Goal: Find specific page/section: Find specific page/section

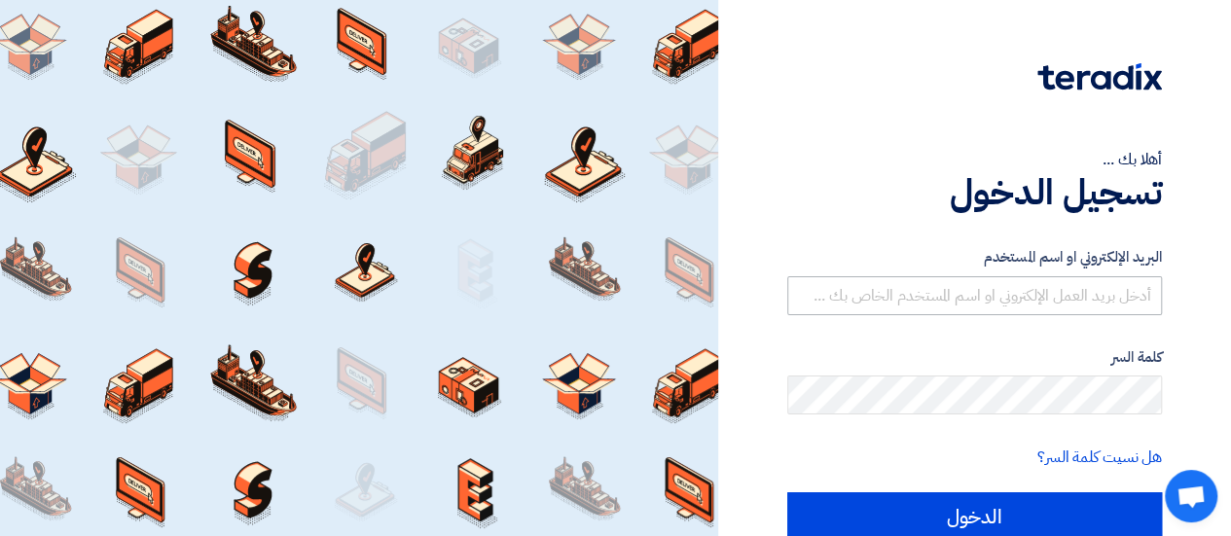
type input "[EMAIL_ADDRESS][DOMAIN_NAME]"
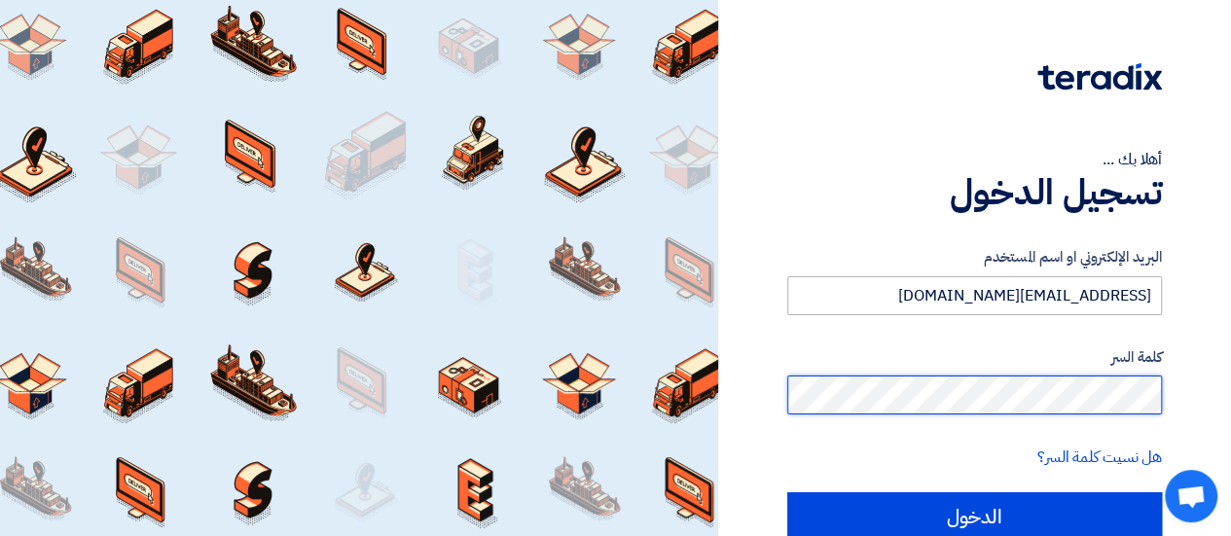
click at [787, 492] on input "الدخول" at bounding box center [974, 516] width 375 height 49
type input "Sign in"
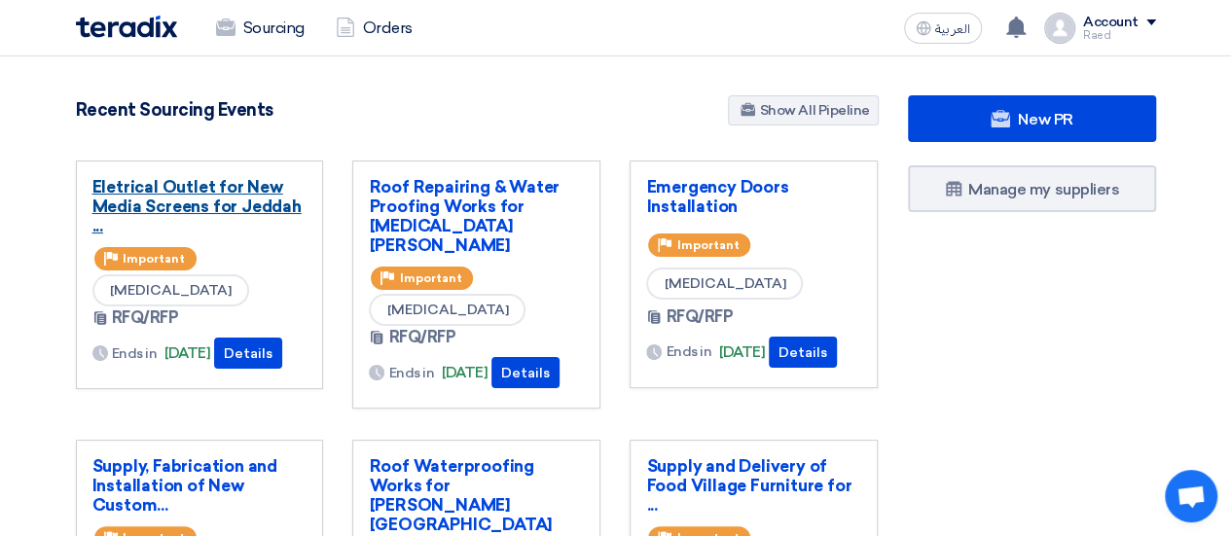
click at [202, 205] on link "Eletrical Outlet for New Media Screens for Jeddah ..." at bounding box center [199, 206] width 215 height 58
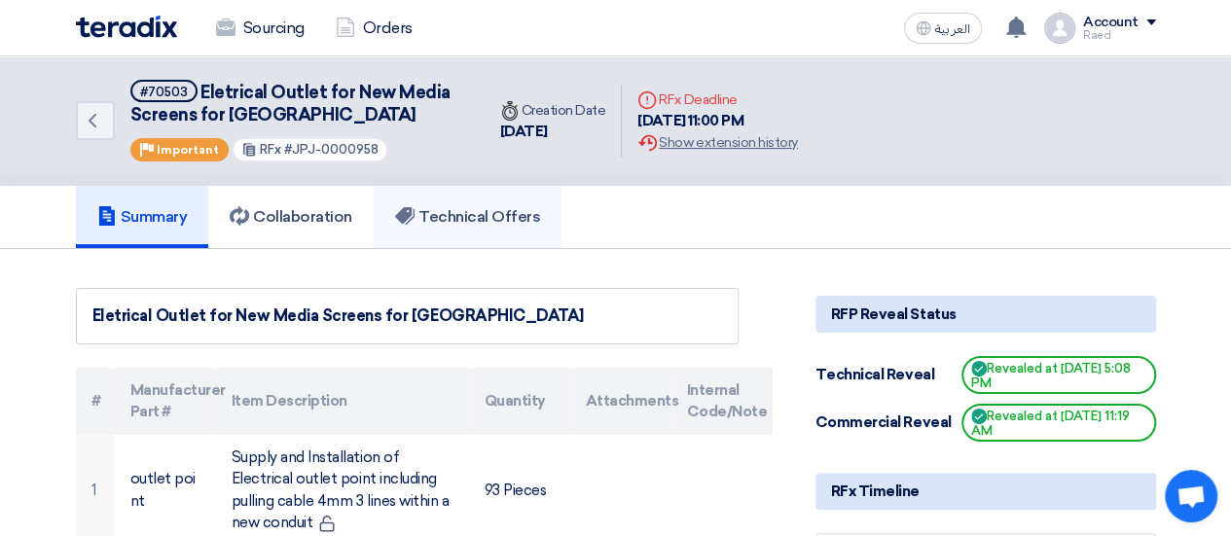
click at [461, 220] on h5 "Technical Offers" at bounding box center [467, 216] width 145 height 19
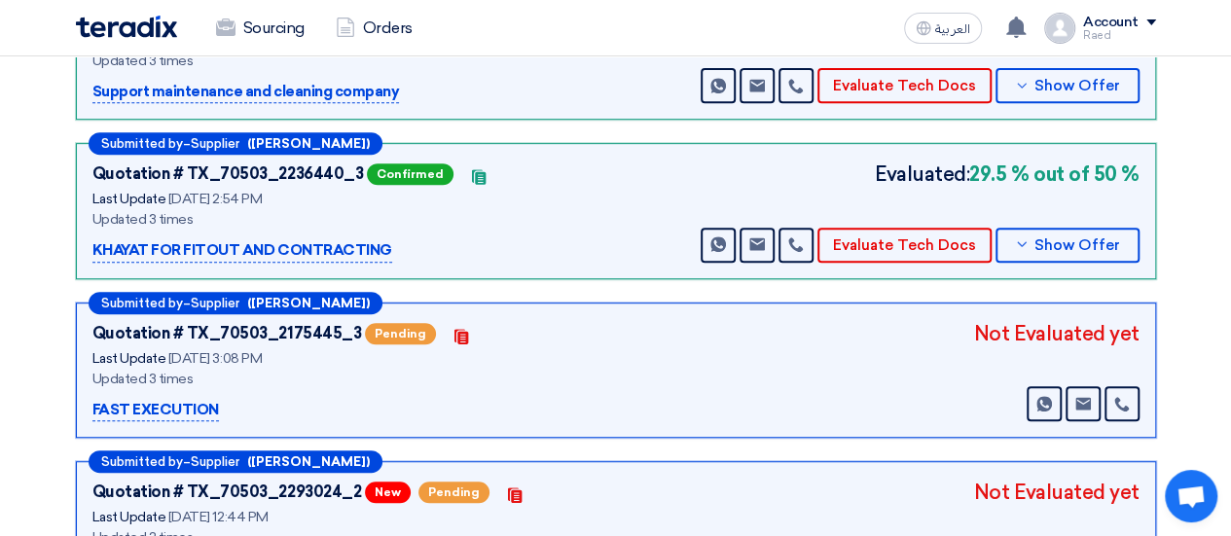
scroll to position [486, 0]
